Goal: Information Seeking & Learning: Learn about a topic

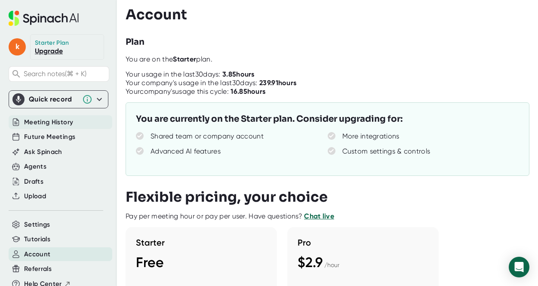
click at [53, 124] on span "Meeting History" at bounding box center [48, 122] width 49 height 10
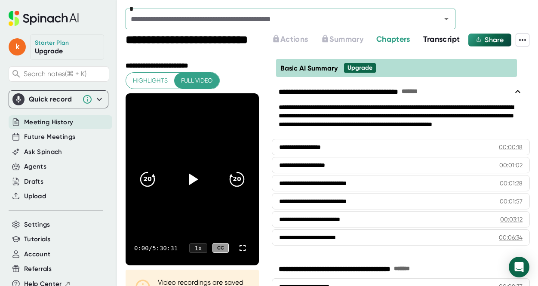
click at [434, 39] on span "Transcript" at bounding box center [441, 38] width 37 height 9
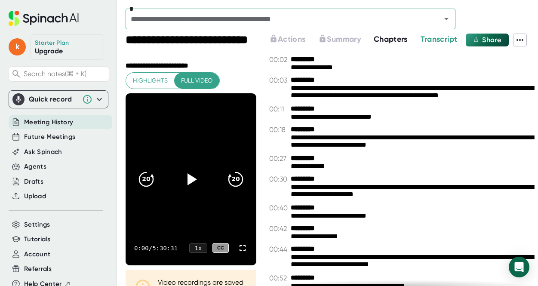
scroll to position [2, 0]
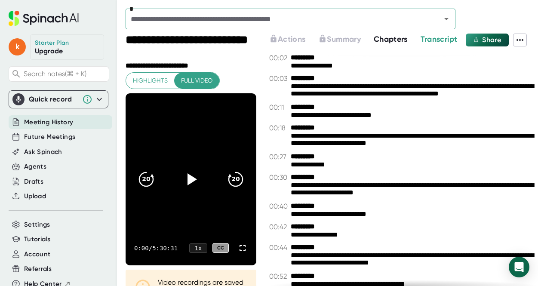
click at [522, 37] on icon at bounding box center [520, 40] width 10 height 10
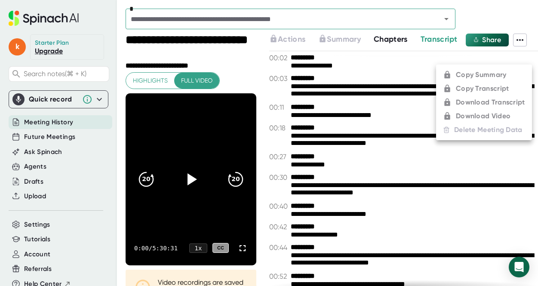
click at [522, 37] on div at bounding box center [269, 143] width 538 height 286
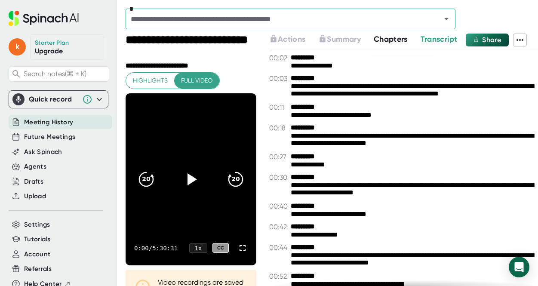
click at [347, 76] on b "*********" at bounding box center [323, 78] width 65 height 8
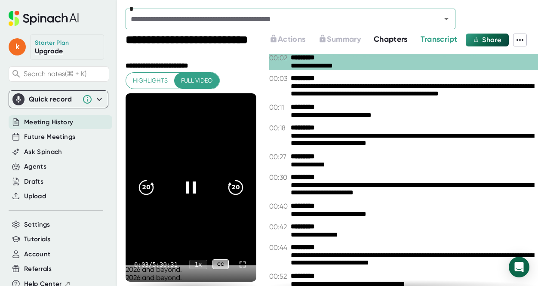
scroll to position [0, 0]
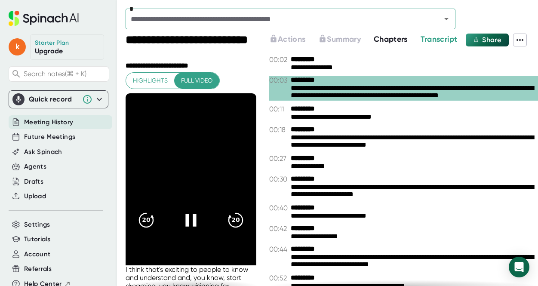
click at [191, 209] on icon at bounding box center [191, 220] width 22 height 22
click at [522, 39] on icon at bounding box center [520, 40] width 7 height 2
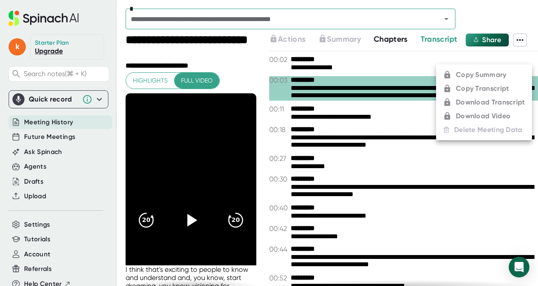
drag, startPoint x: 518, startPoint y: 7, endPoint x: 521, endPoint y: 15, distance: 7.9
click at [518, 7] on div at bounding box center [269, 143] width 538 height 286
